Goal: Task Accomplishment & Management: Complete application form

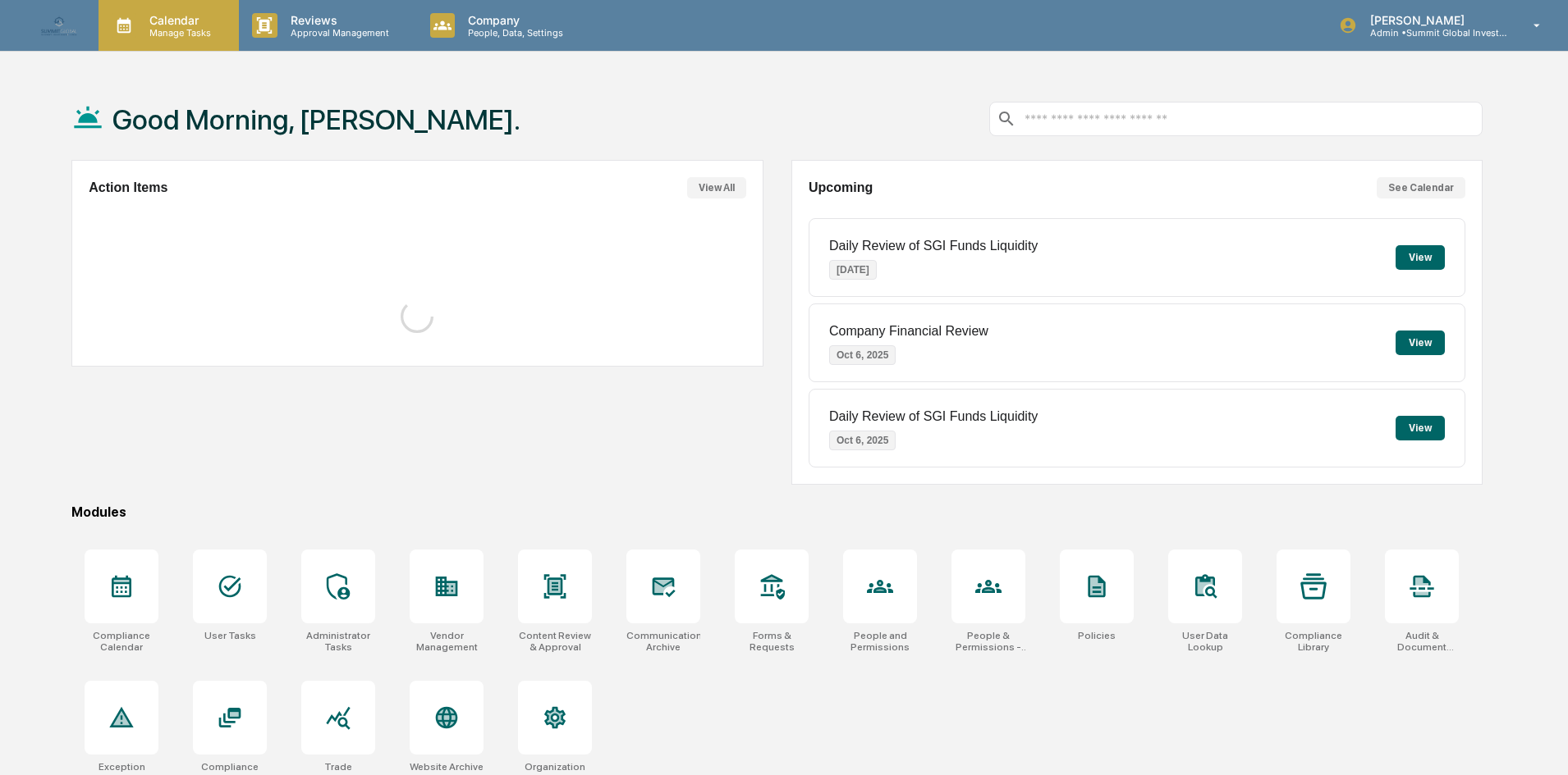
click at [154, 32] on p "Manage Tasks" at bounding box center [177, 33] width 83 height 12
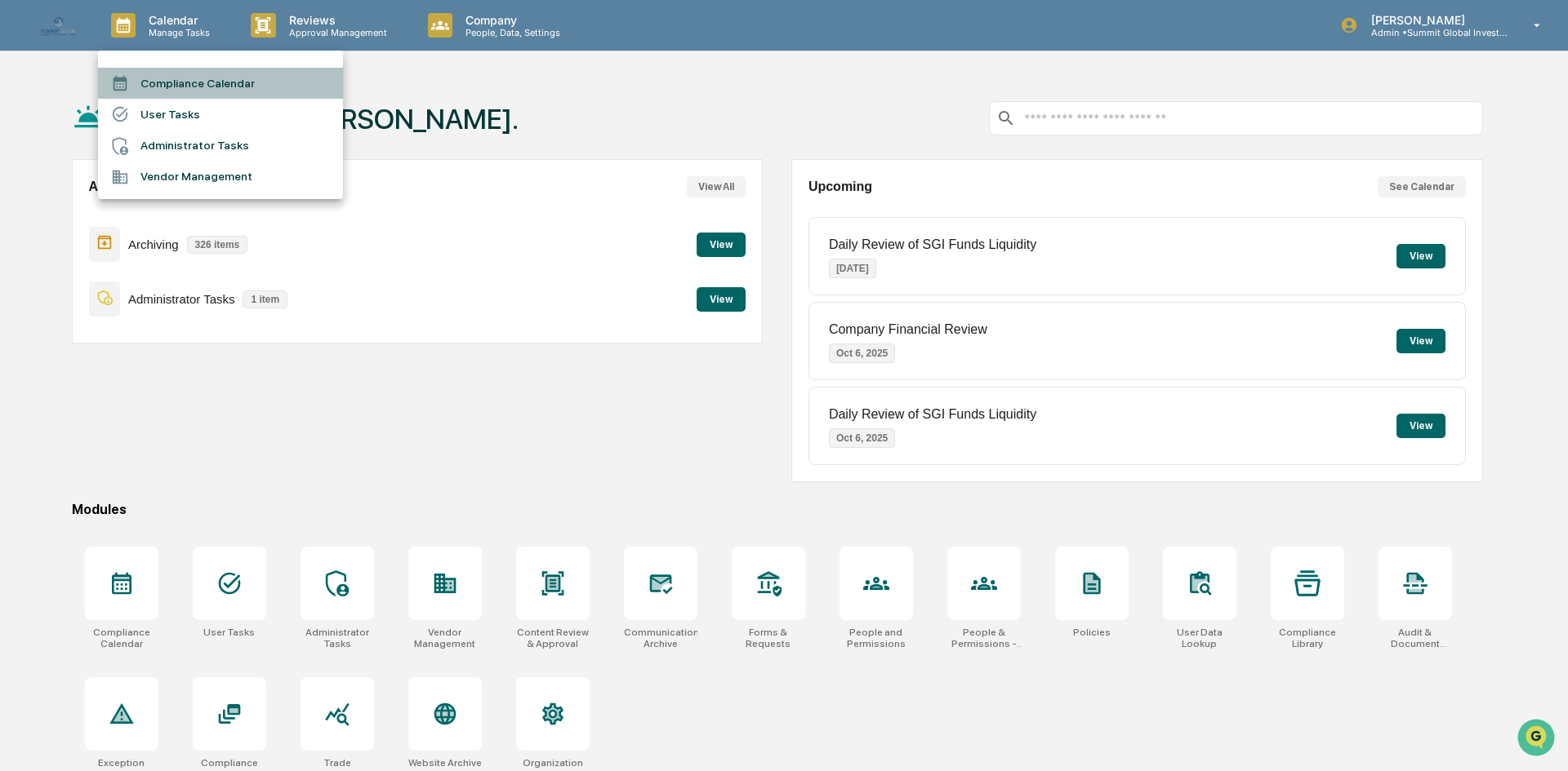
click at [165, 77] on li "Compliance Calendar" at bounding box center [220, 83] width 245 height 31
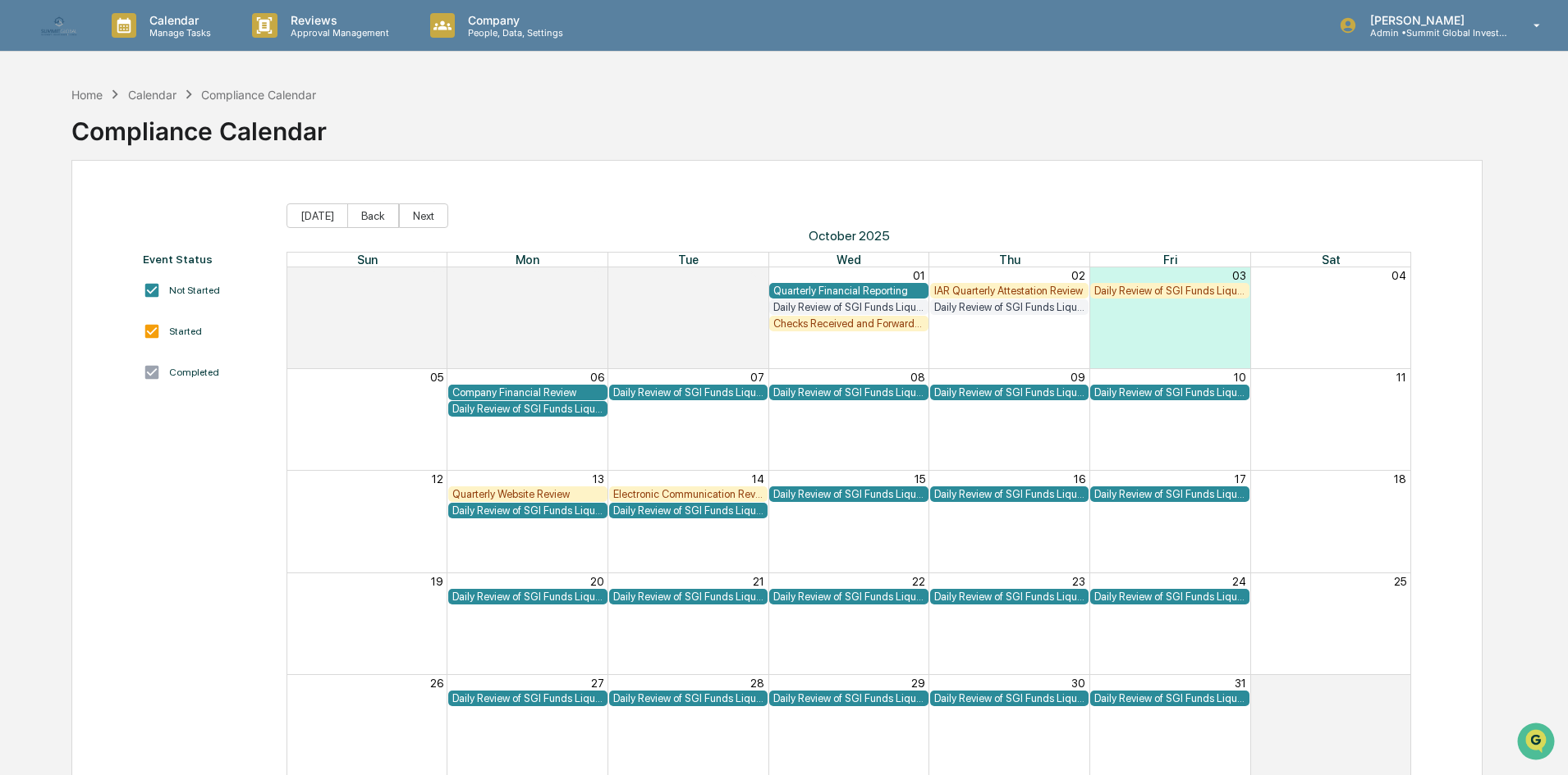
click at [648, 495] on div "Electronic Communication Review" at bounding box center [689, 494] width 151 height 13
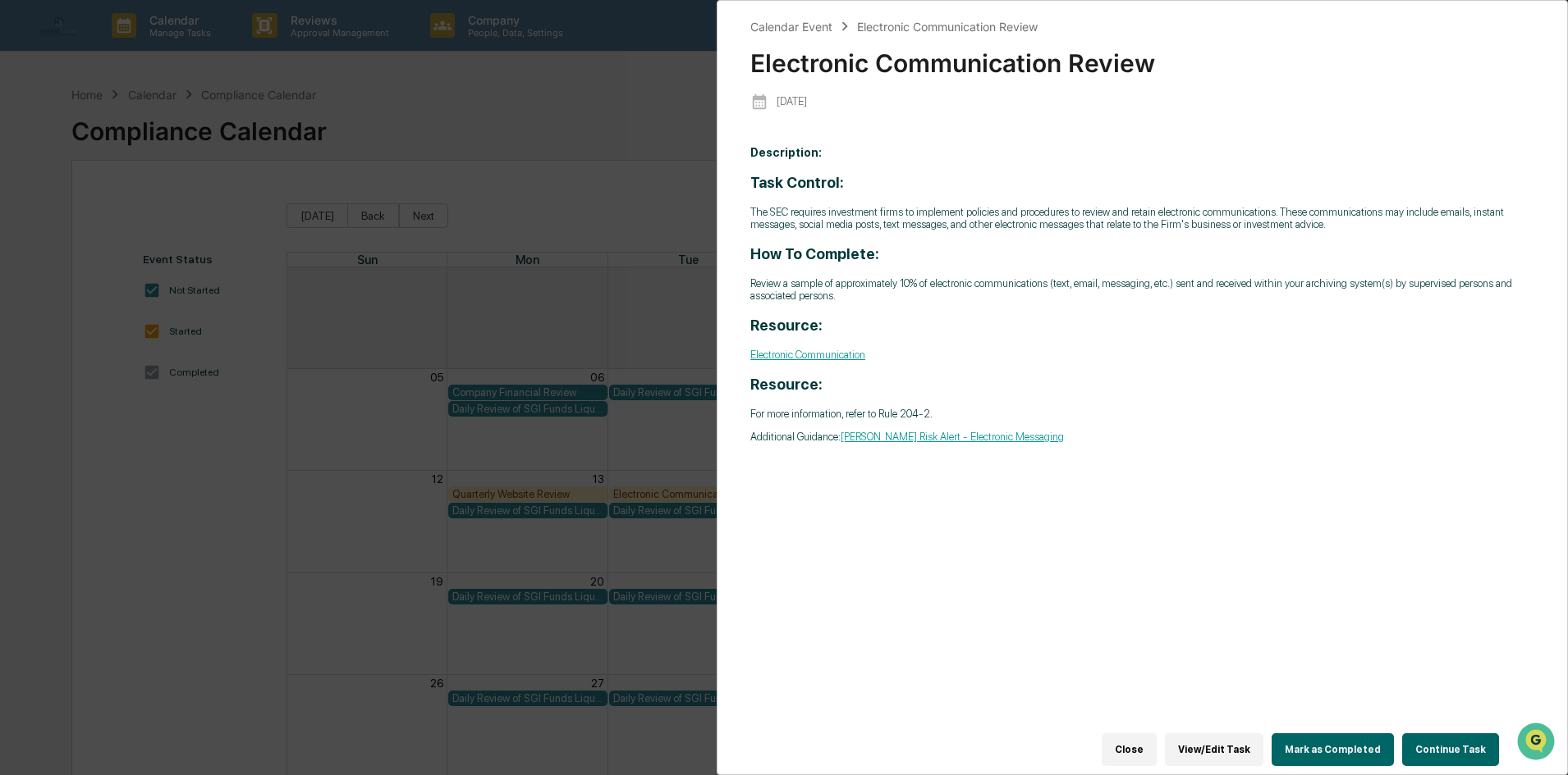
click at [1233, 744] on button "View/Edit Task" at bounding box center [1213, 750] width 98 height 33
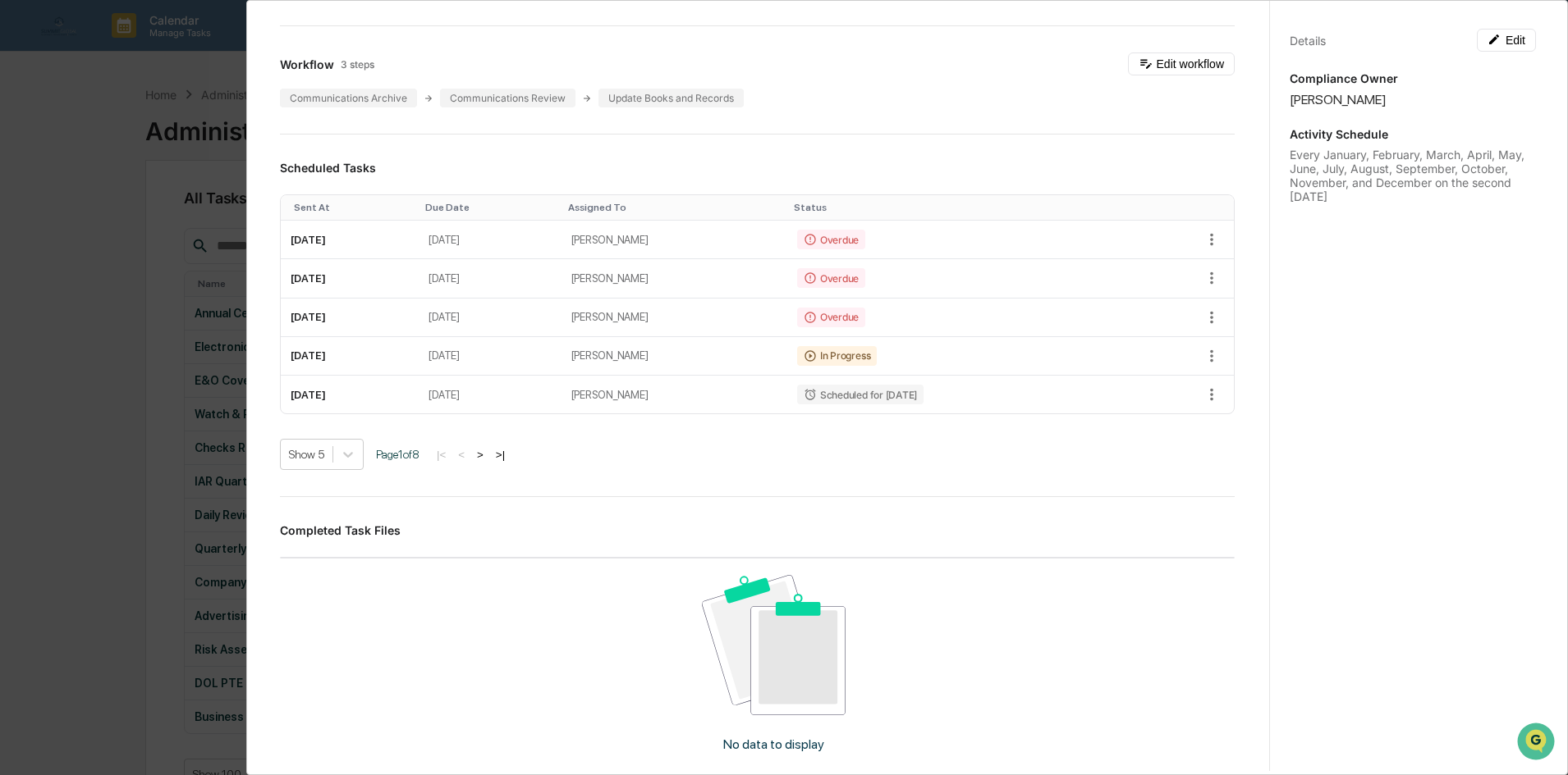
scroll to position [411, 0]
click at [117, 343] on div "Administrator Activity List Electronic Communication Review Continue Task Spawn…" at bounding box center [784, 387] width 1568 height 775
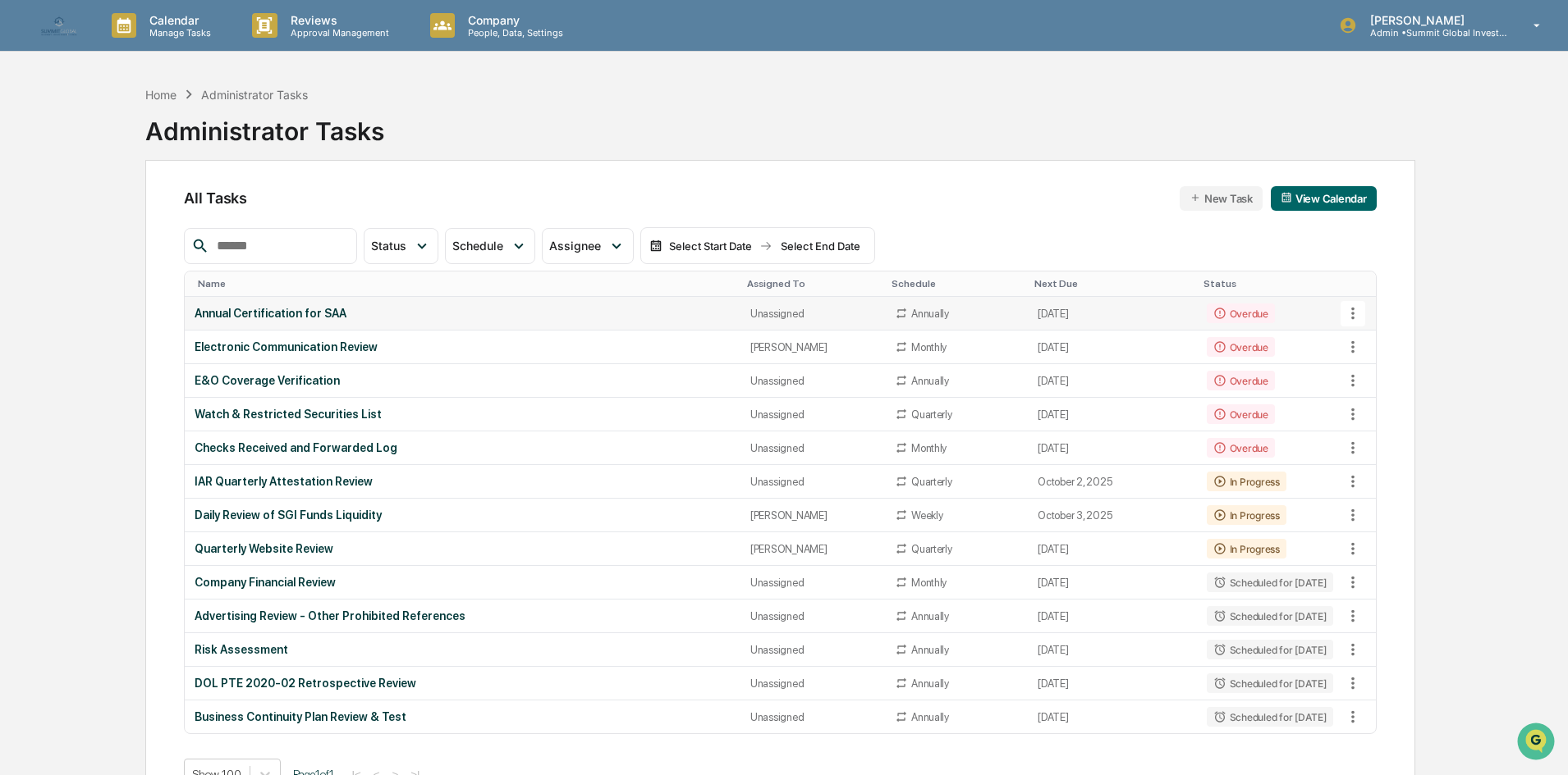
click at [301, 313] on div "Annual Certification for SAA" at bounding box center [462, 313] width 535 height 13
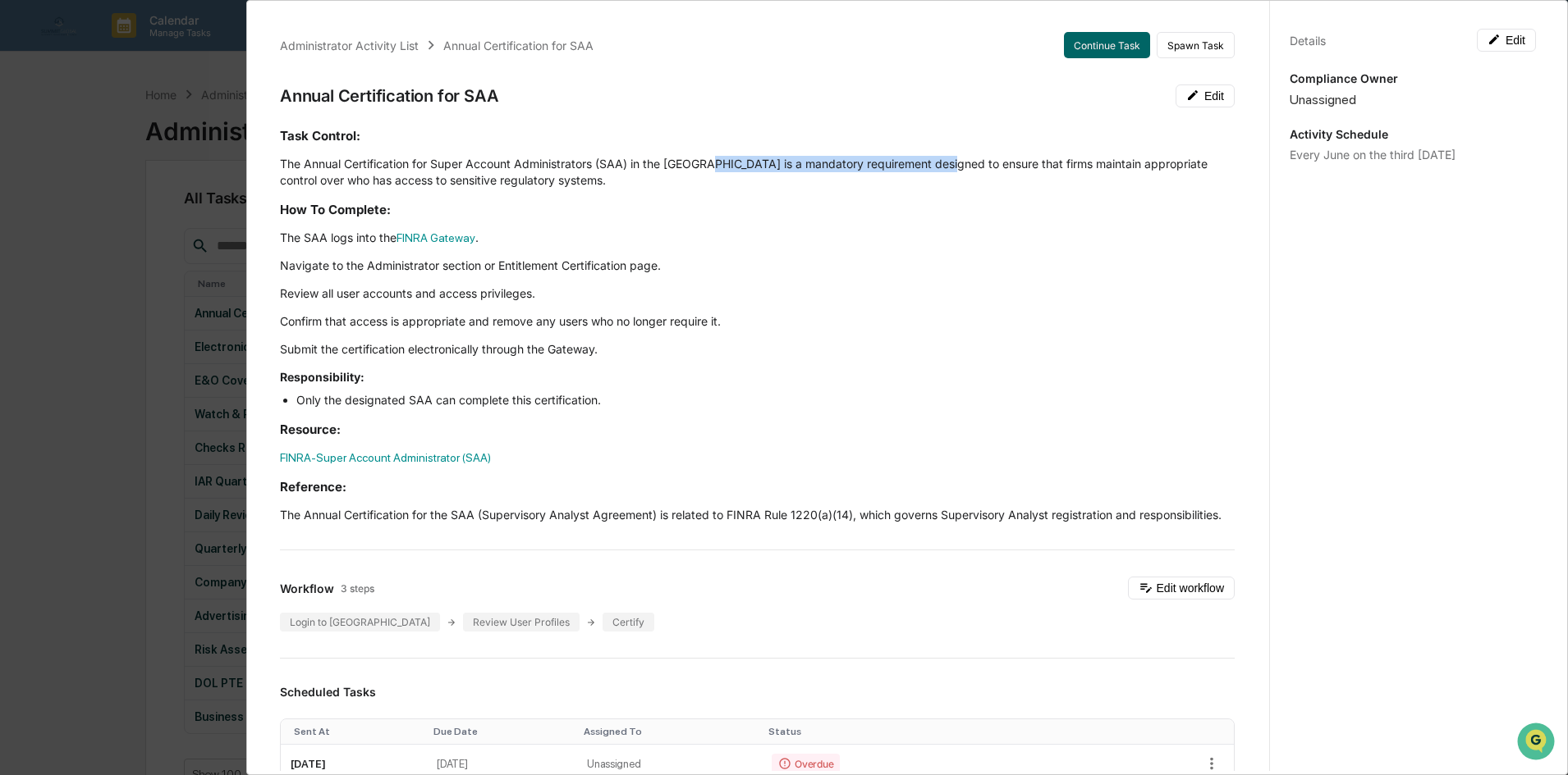
drag, startPoint x: 728, startPoint y: 171, endPoint x: 959, endPoint y: 170, distance: 231.0
click at [959, 170] on p "The Annual Certification for Super Account Administrators (SAA) in the [GEOGRAP…" at bounding box center [757, 173] width 954 height 33
click at [404, 523] on p "The Annual Certification for the SAA (Supervisory Analyst Agreement) is related…" at bounding box center [757, 515] width 954 height 16
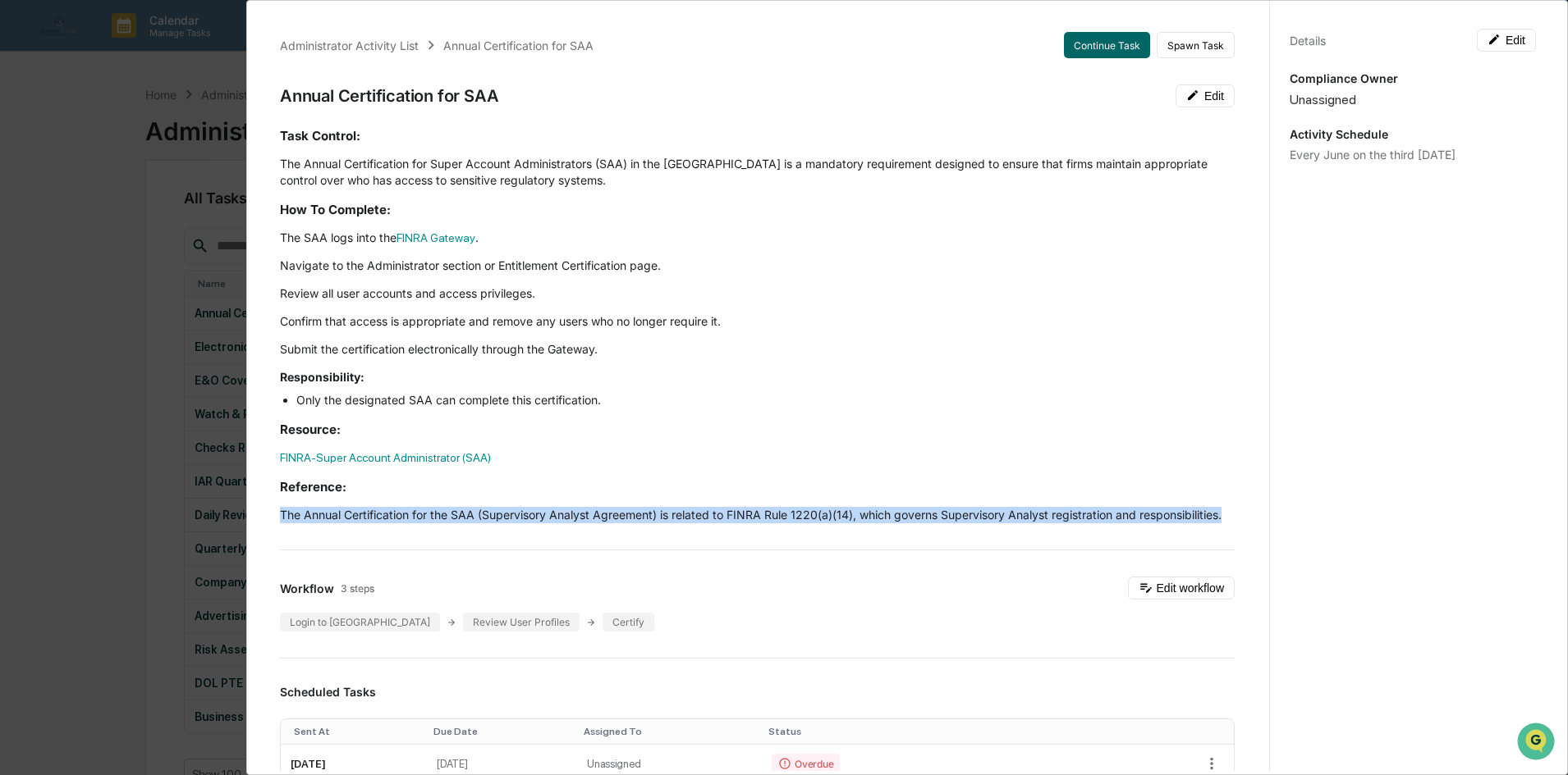
drag, startPoint x: 400, startPoint y: 529, endPoint x: 260, endPoint y: 510, distance: 141.3
click at [265, 512] on div "Administrator Activity List Annual Certification for SAA Continue Task Spawn Ta…" at bounding box center [757, 746] width 994 height 1466
click at [260, 510] on div "Administrator Activity List Annual Certification for SAA Continue Task Spawn Ta…" at bounding box center [757, 746] width 994 height 1466
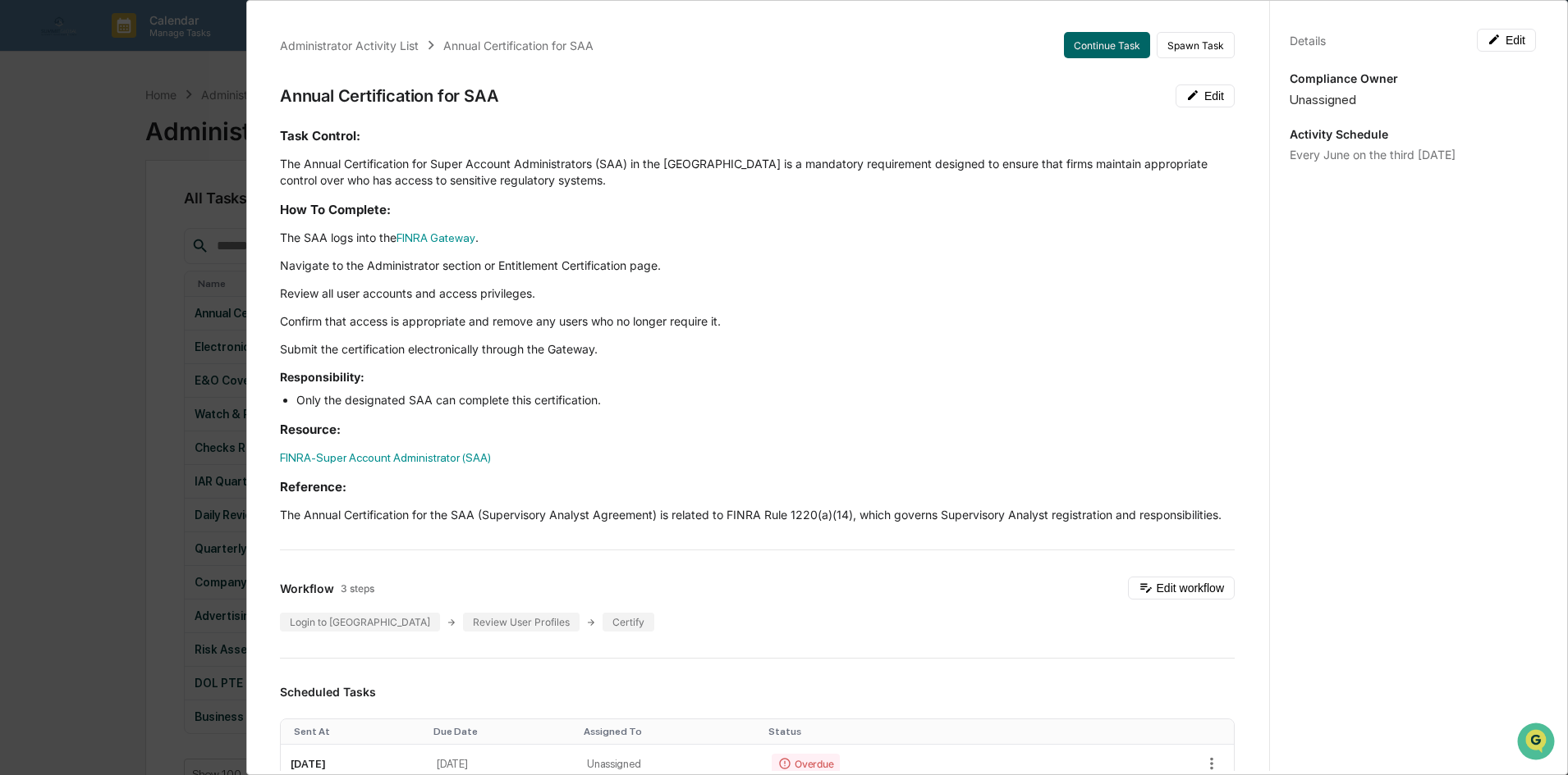
click at [756, 404] on li "Only the designated SAA can complete this certification." at bounding box center [765, 401] width 938 height 16
click at [1085, 53] on button "Continue Task" at bounding box center [1106, 45] width 86 height 26
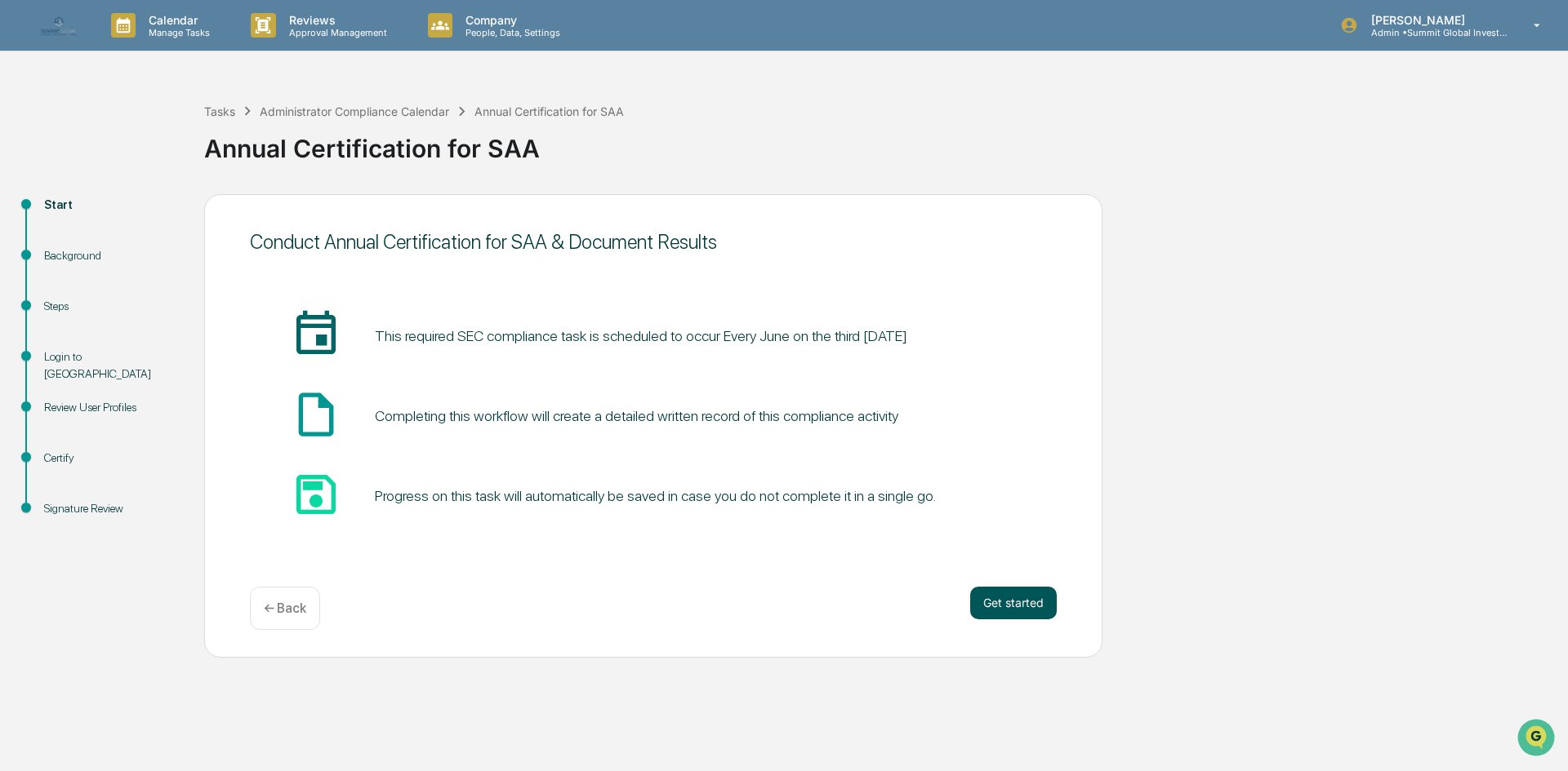
click at [1036, 601] on button "Get started" at bounding box center [1014, 603] width 87 height 33
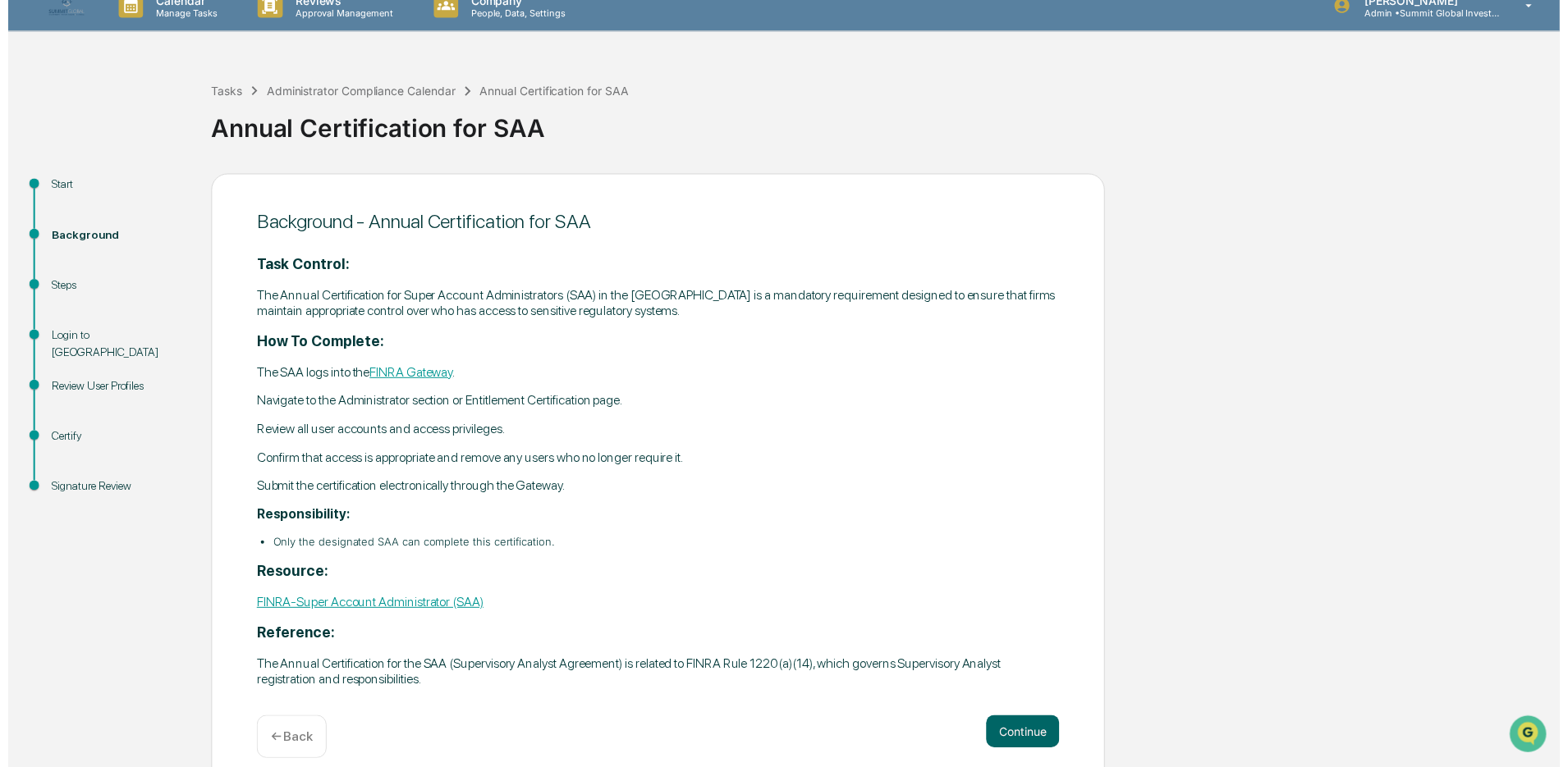
scroll to position [38, 0]
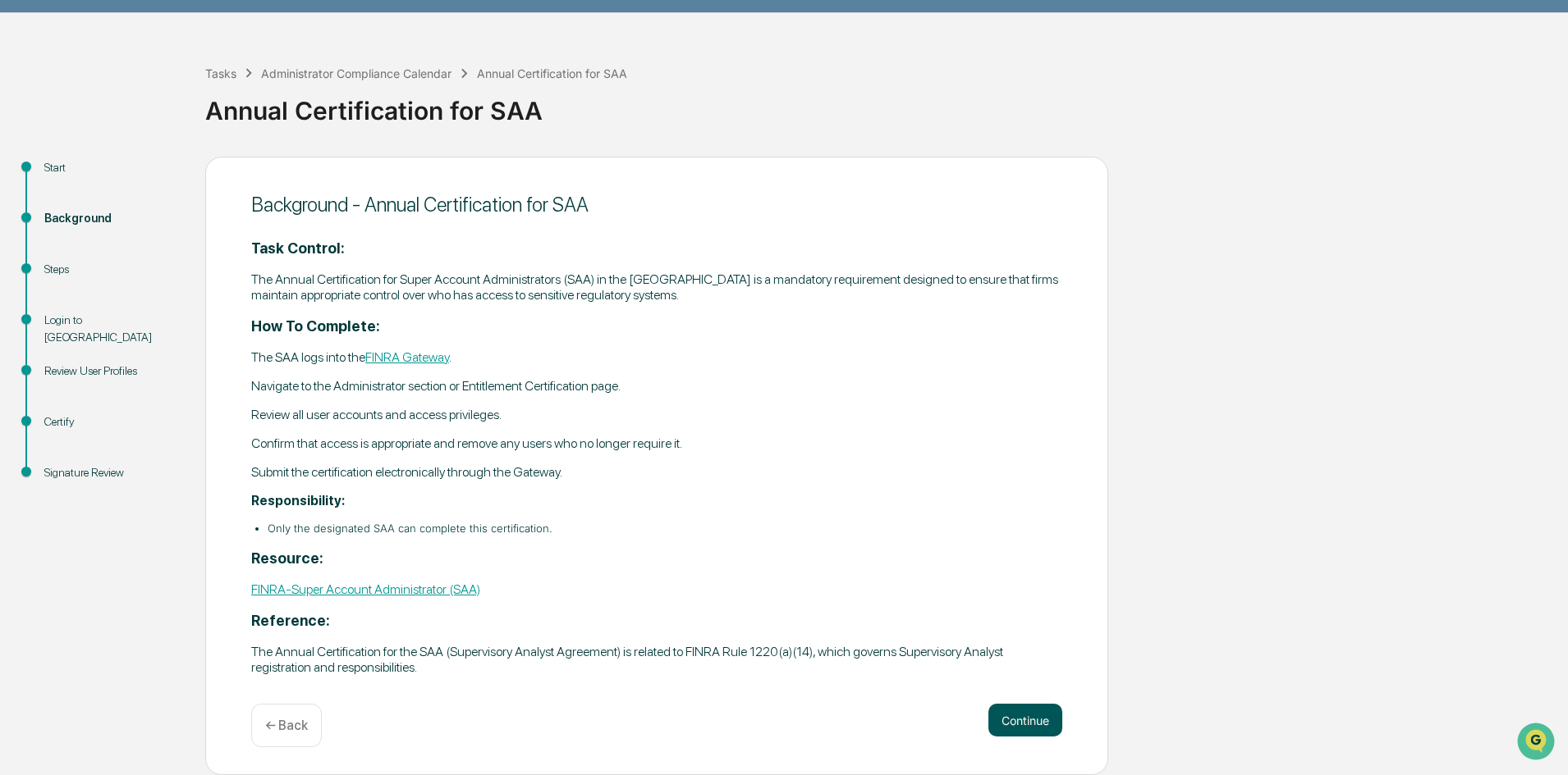
click at [1044, 722] on button "Continue" at bounding box center [1024, 720] width 74 height 33
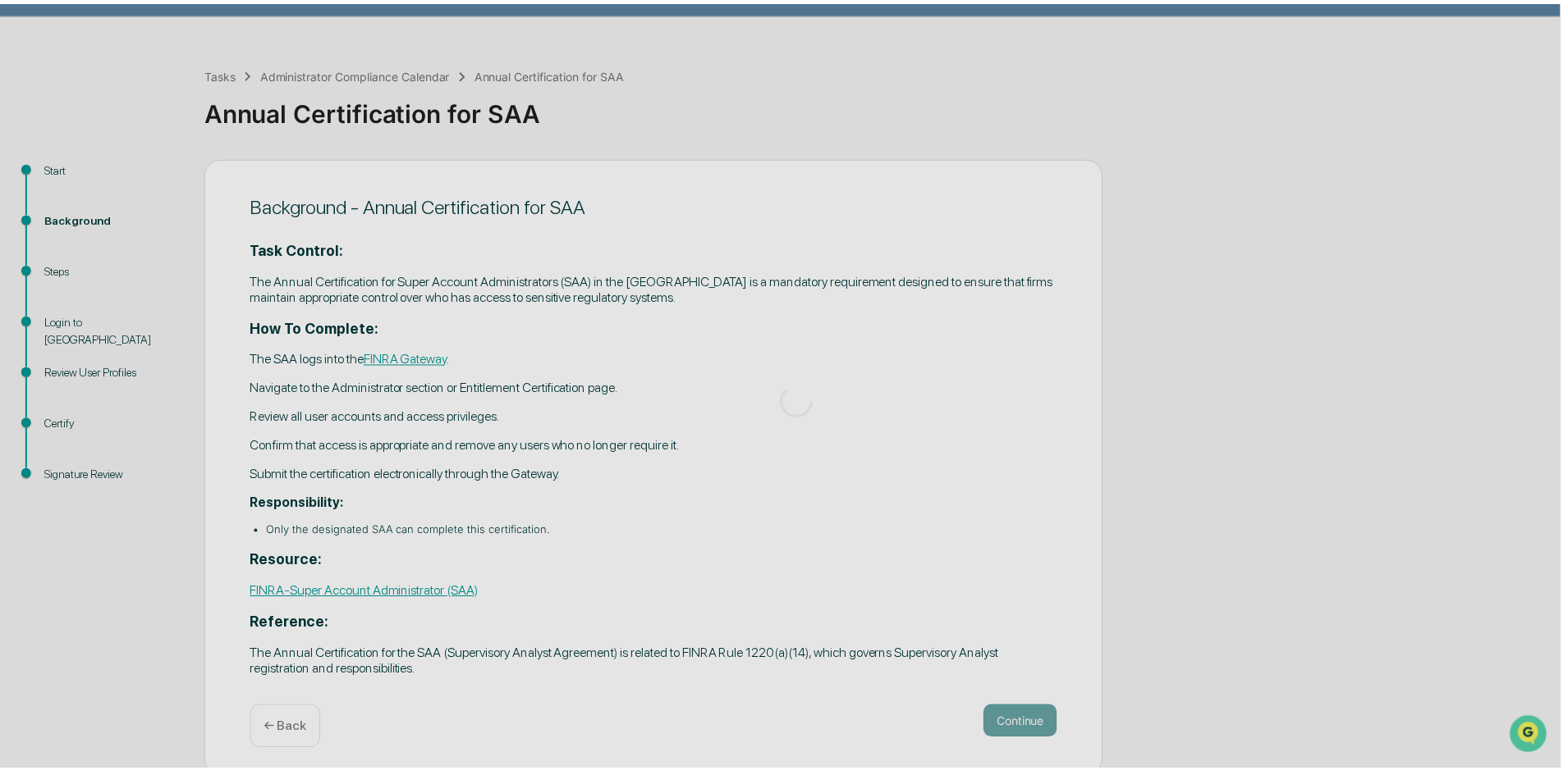
scroll to position [0, 0]
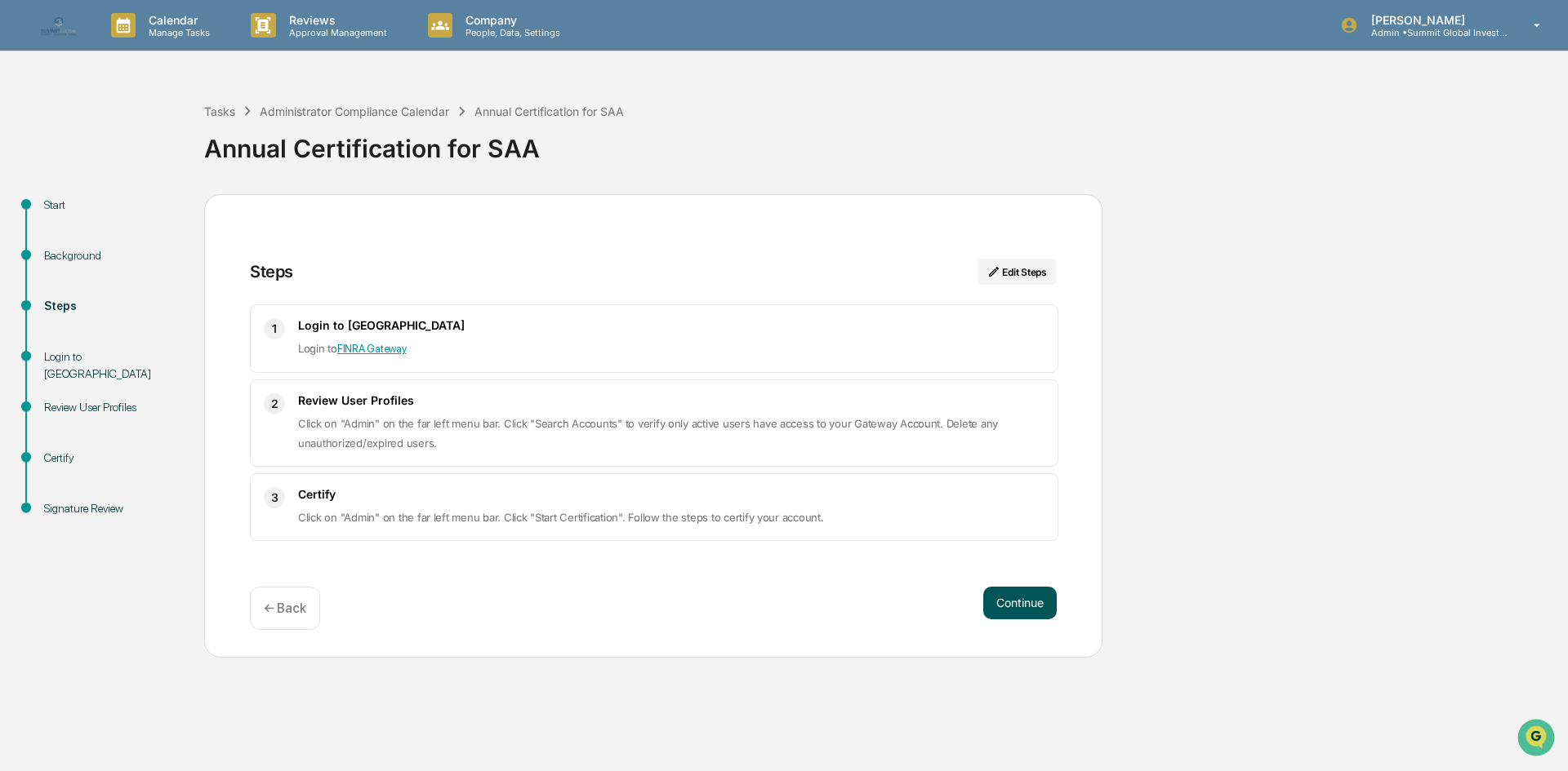
click at [1026, 601] on button "Continue" at bounding box center [1019, 603] width 73 height 33
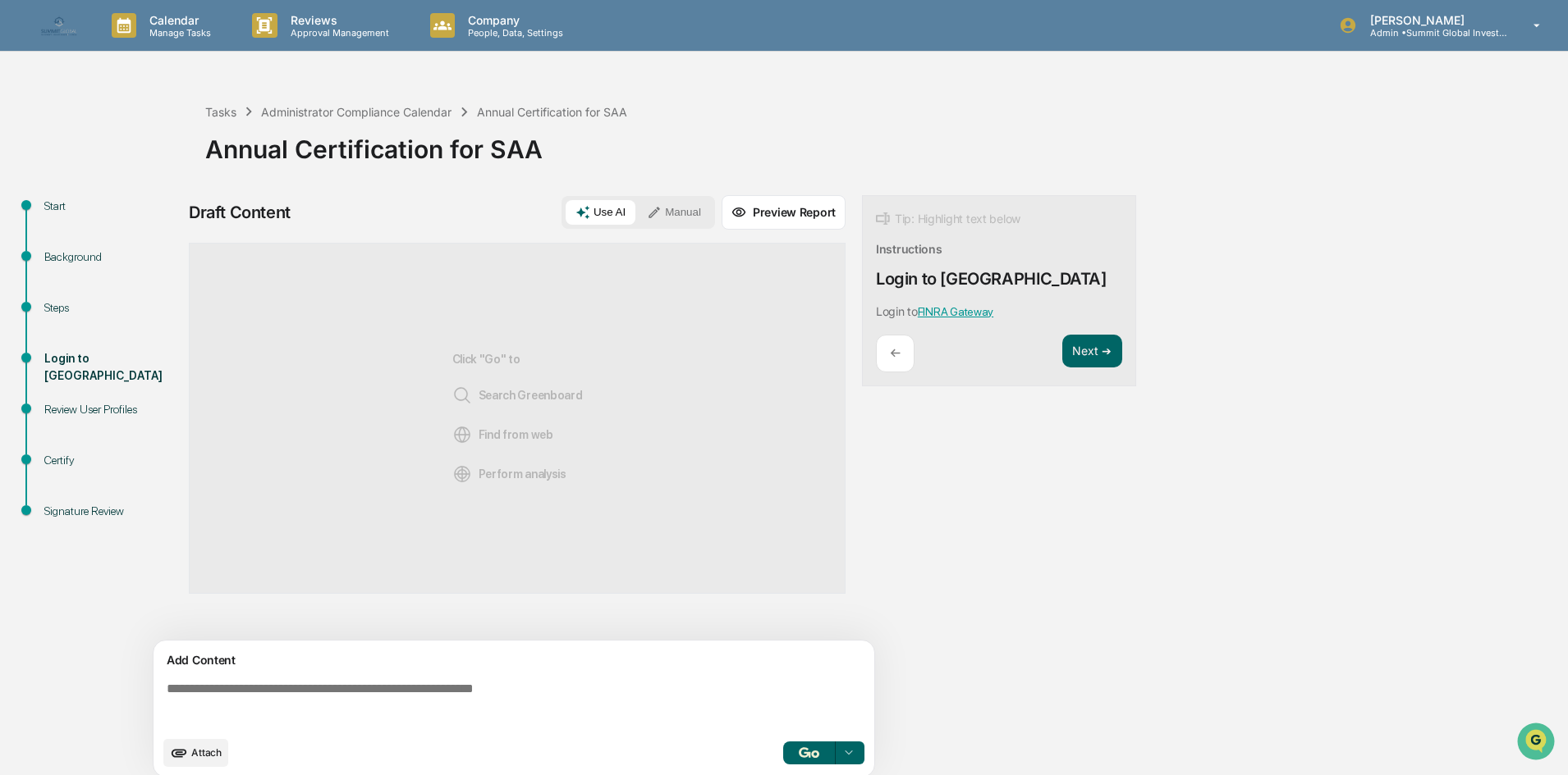
scroll to position [13, 0]
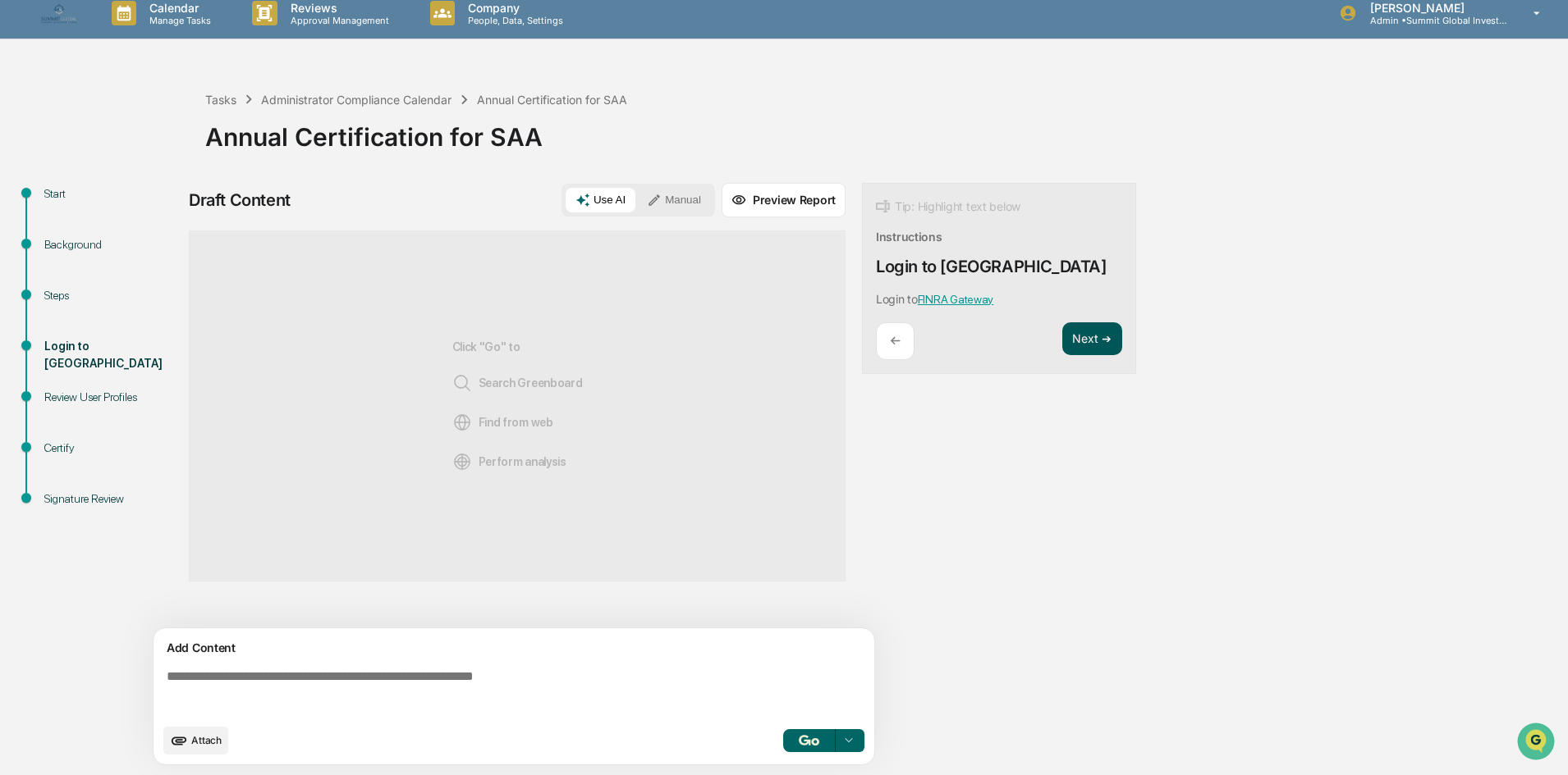
click at [1104, 343] on button "Next ➔" at bounding box center [1093, 339] width 60 height 34
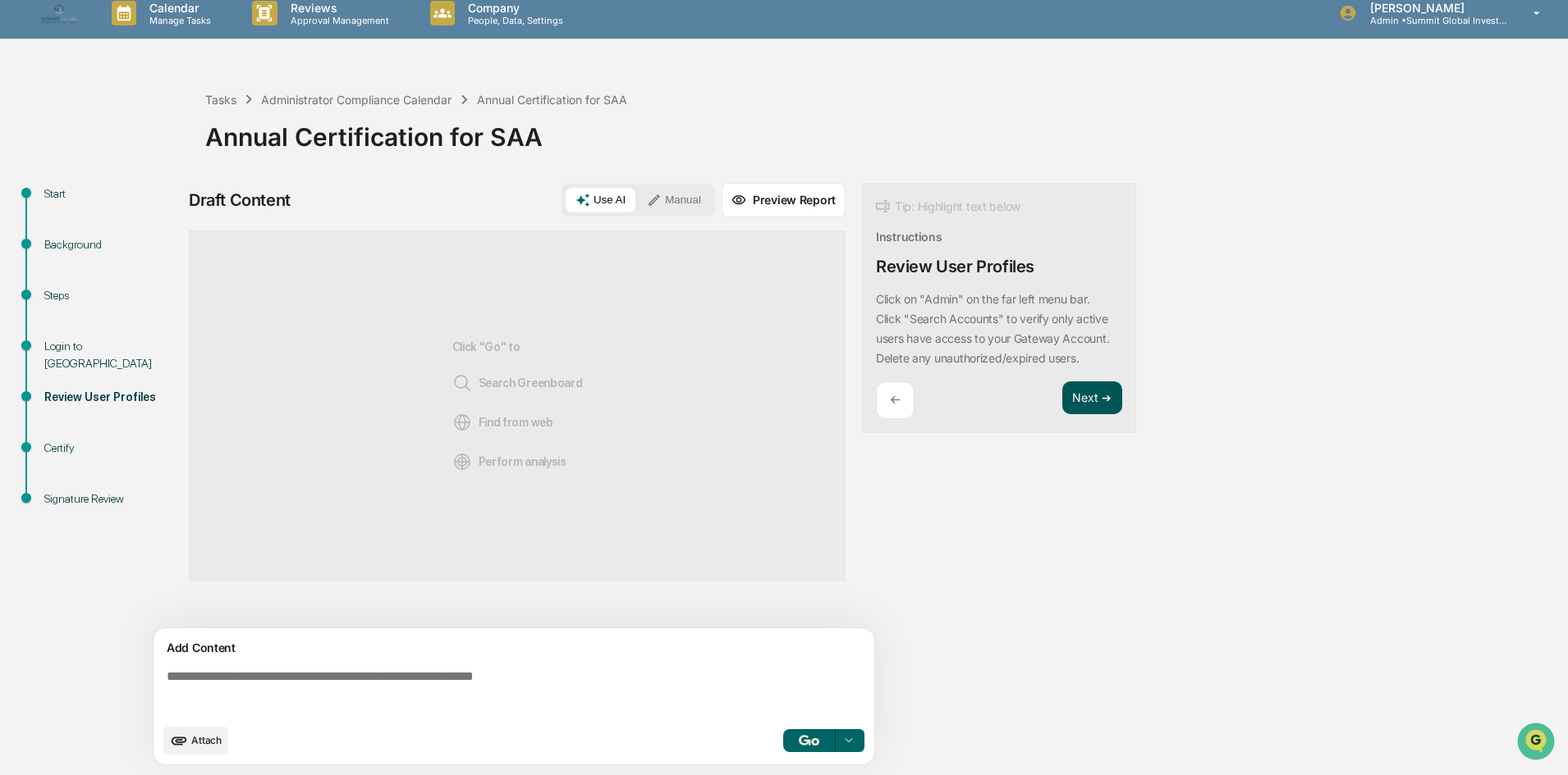
click at [1092, 385] on button "Next ➔" at bounding box center [1093, 398] width 60 height 34
click at [1084, 385] on button "Next ➔" at bounding box center [1093, 378] width 60 height 34
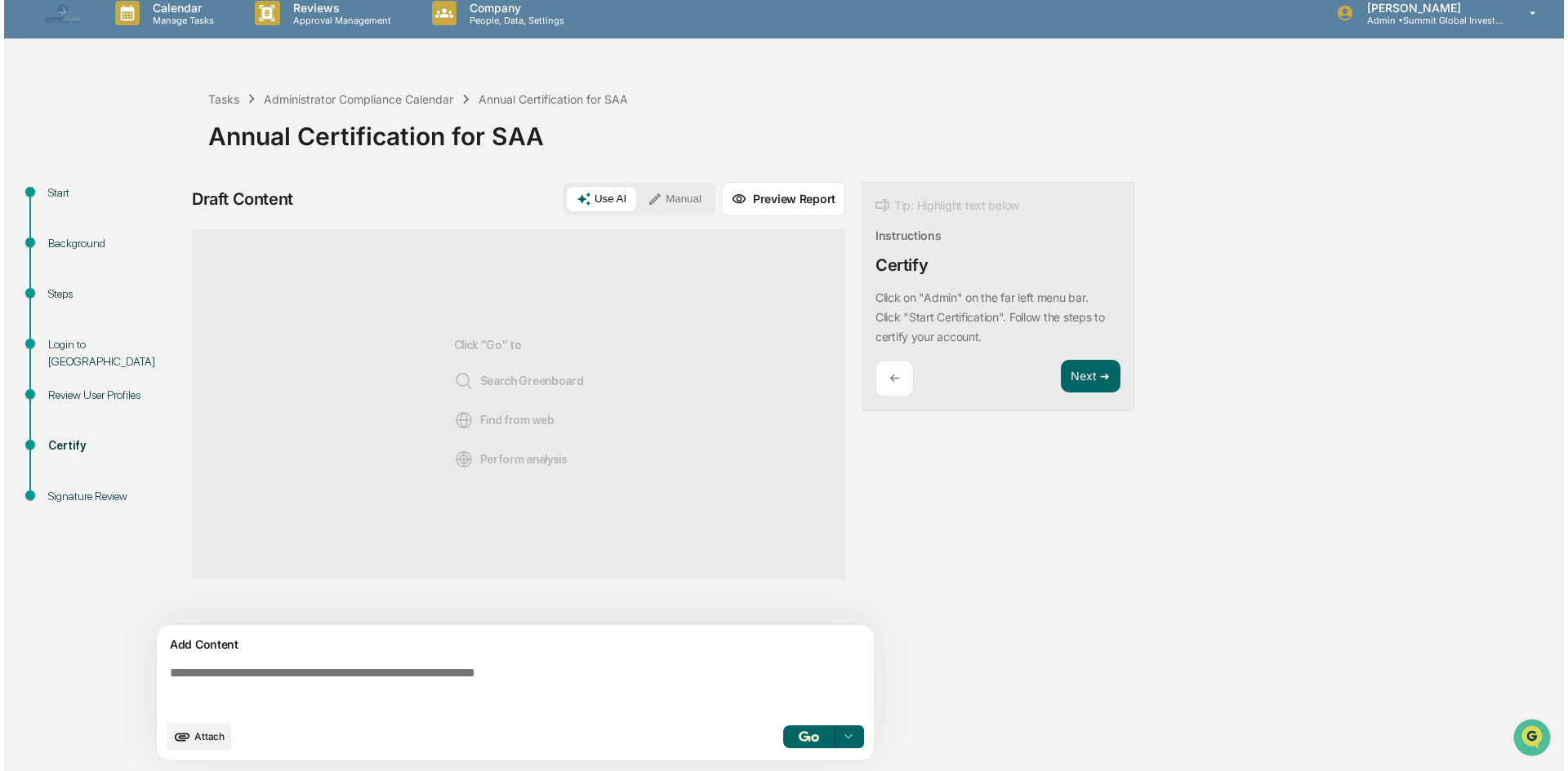
scroll to position [0, 0]
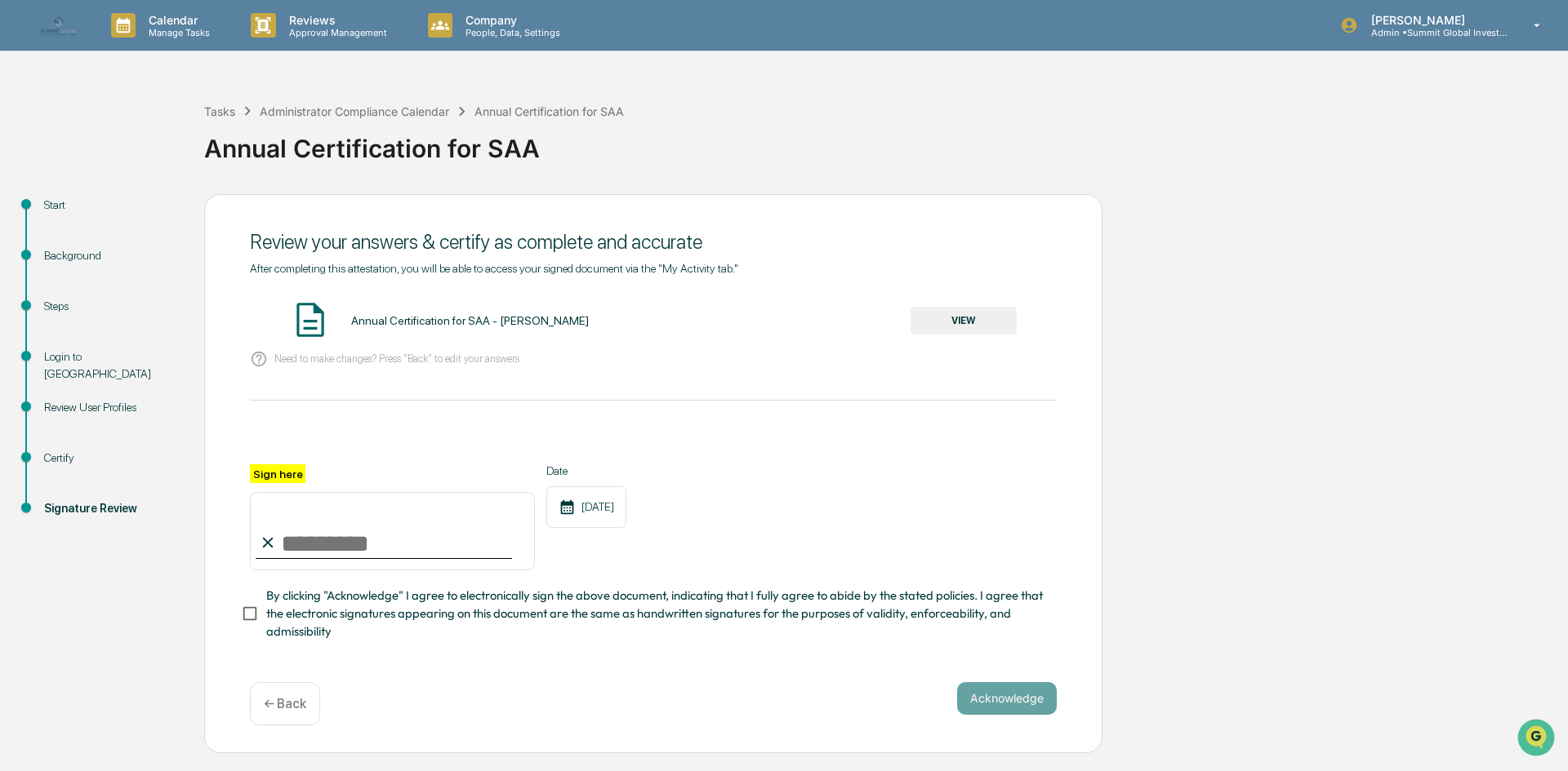
click at [389, 366] on div "Need to make changes? Press "Back" to edit your answers" at bounding box center [653, 359] width 807 height 33
click at [616, 415] on div "After completing this attestation, you will be able to access your signed docum…" at bounding box center [653, 452] width 807 height 380
click at [808, 458] on div at bounding box center [653, 444] width 807 height 39
